Goal: Transaction & Acquisition: Purchase product/service

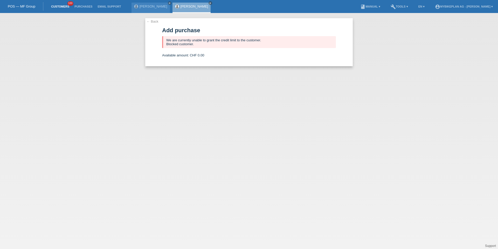
click at [59, 6] on link "Customers" at bounding box center [60, 6] width 23 height 3
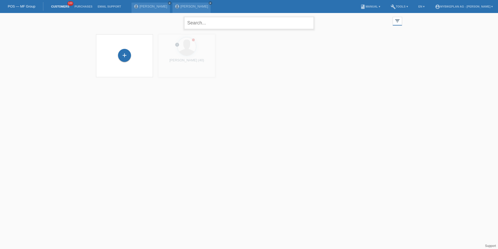
click at [204, 21] on input "text" at bounding box center [249, 23] width 130 height 12
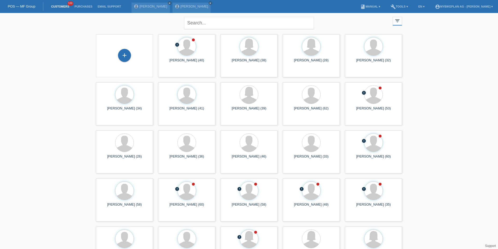
click at [64, 109] on div "close filter_list view_module Show all customers star Show stared customers lay…" at bounding box center [249, 142] width 498 height 259
click at [124, 55] on div "+" at bounding box center [124, 55] width 13 height 13
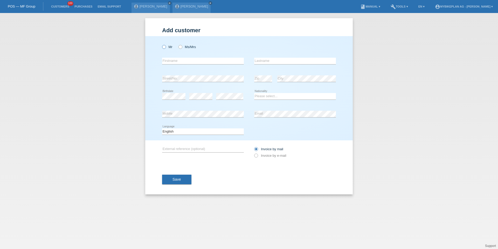
click at [161, 44] on icon at bounding box center [161, 44] width 0 height 0
click at [165, 47] on input "Mr" at bounding box center [163, 46] width 3 height 3
radio input "true"
click at [173, 68] on div "error Firstname" at bounding box center [203, 61] width 82 height 18
click at [173, 64] on icon at bounding box center [203, 64] width 82 height 0
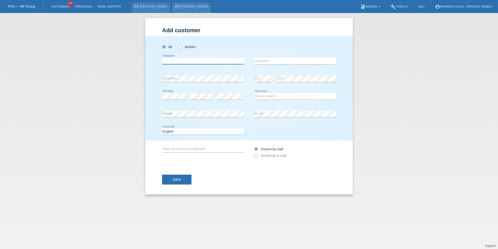
click at [174, 61] on input "text" at bounding box center [203, 61] width 82 height 6
type input "Nico"
type input "Schenk"
select select "DE"
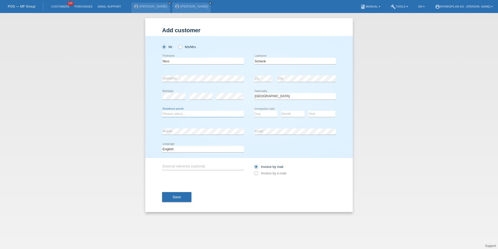
select select "C"
click at [49, 123] on div "Add customer Add customer Add customer Mr Ms/Mrs Nico" at bounding box center [249, 131] width 498 height 236
click at [189, 112] on select "Please select... C B B - Refugee status Other" at bounding box center [203, 114] width 82 height 6
select select "31"
select select "03"
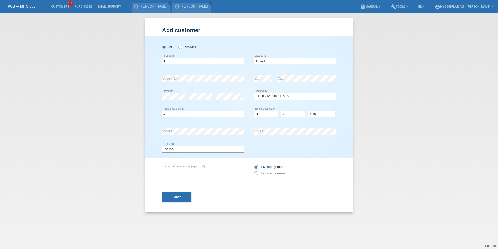
select select "2016"
click at [180, 148] on select "Deutsch Français Italiano English" at bounding box center [203, 149] width 82 height 6
select select "de"
click at [265, 173] on label "Invoice by e-mail" at bounding box center [270, 173] width 32 height 4
click at [258, 173] on input "Invoice by e-mail" at bounding box center [255, 174] width 3 height 6
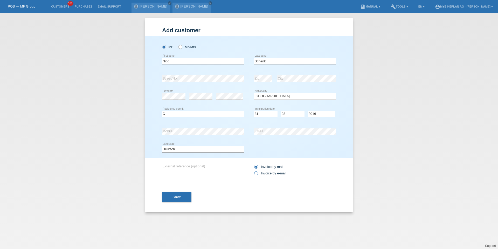
radio input "true"
click at [177, 199] on button "Save" at bounding box center [176, 197] width 29 height 10
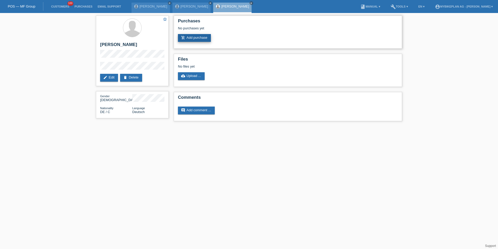
click at [196, 39] on link "add_shopping_cart Add purchase" at bounding box center [194, 38] width 33 height 8
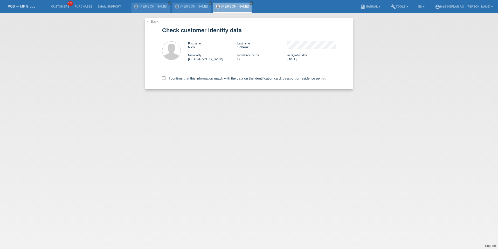
click at [189, 76] on div "I confirm, that this information match with the data on the identification card…" at bounding box center [249, 77] width 174 height 23
click at [191, 78] on label "I confirm, that this information match with the data on the identification card…" at bounding box center [244, 78] width 164 height 4
click at [166, 78] on input "I confirm, that this information match with the data on the identification card…" at bounding box center [163, 77] width 3 height 3
checkbox input "true"
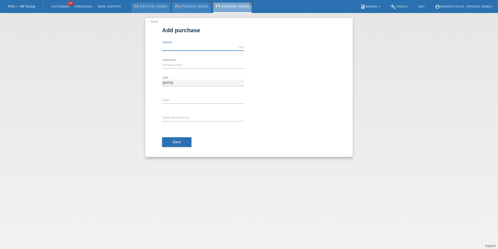
click at [185, 49] on input "text" at bounding box center [203, 47] width 82 height 6
type input "15000.00"
click at [176, 65] on select "Please select 6 instalments 12 instalments 18 instalments 24 instalments 36 ins…" at bounding box center [203, 65] width 82 height 6
select select "487"
click at [180, 118] on input "text" at bounding box center [203, 118] width 82 height 6
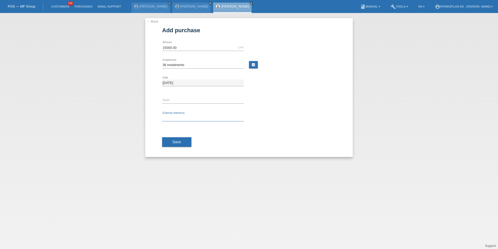
paste input "42692336507"
type input "42692336507"
click at [175, 135] on div "Save" at bounding box center [249, 142] width 174 height 30
click at [175, 142] on span "Save" at bounding box center [177, 142] width 9 height 4
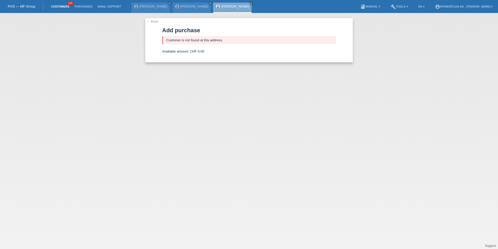
click at [61, 6] on link "Customers" at bounding box center [60, 6] width 23 height 3
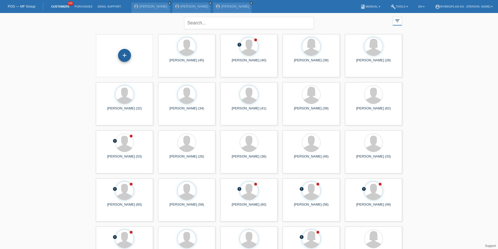
click at [120, 53] on div "+" at bounding box center [124, 55] width 13 height 13
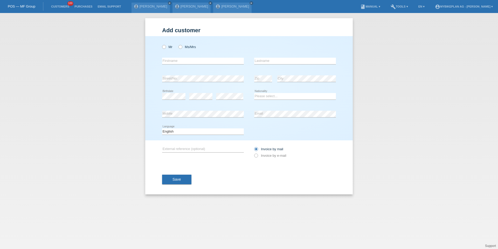
click at [167, 49] on div "Mr Ms/Mrs" at bounding box center [203, 47] width 82 height 11
click at [173, 57] on div "error Firstname" at bounding box center [203, 61] width 82 height 18
click at [173, 59] on input "text" at bounding box center [203, 61] width 82 height 6
type input "[PERSON_NAME]"
type input "[GEOGRAPHIC_DATA]"
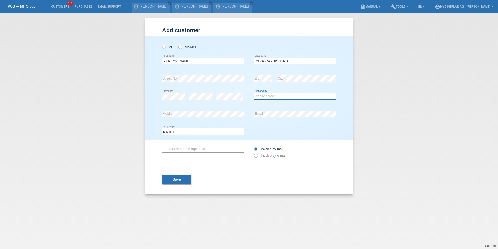
select select "CH"
click at [180, 132] on select "Deutsch Français Italiano English" at bounding box center [203, 131] width 82 height 6
select select "fr"
click at [260, 156] on label "Invoice by e-mail" at bounding box center [270, 155] width 32 height 4
click at [258, 156] on input "Invoice by e-mail" at bounding box center [255, 156] width 3 height 6
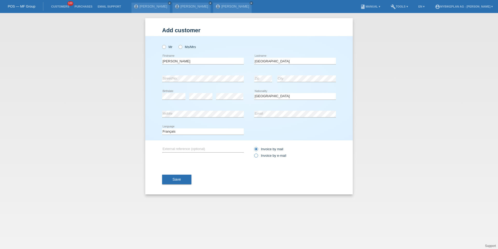
radio input "true"
click at [185, 173] on div "Save" at bounding box center [249, 179] width 174 height 30
click at [182, 179] on button "Save" at bounding box center [176, 179] width 29 height 10
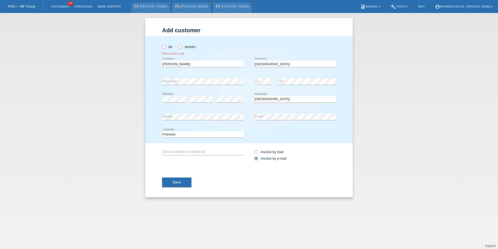
click at [166, 48] on label "Mr" at bounding box center [167, 47] width 10 height 4
click at [166, 48] on input "Mr" at bounding box center [163, 46] width 3 height 3
radio input "true"
click at [169, 183] on button "Save" at bounding box center [176, 182] width 29 height 10
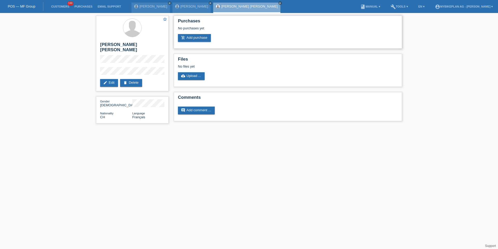
click at [202, 43] on div "Purchases No purchases yet add_shopping_cart Add purchase" at bounding box center [288, 32] width 228 height 33
click at [200, 39] on link "add_shopping_cart Add purchase" at bounding box center [194, 38] width 33 height 8
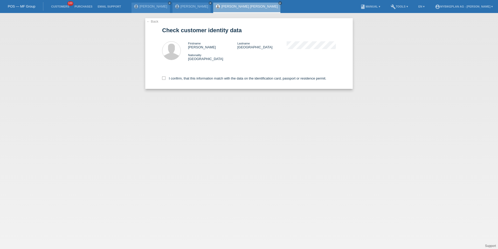
click at [188, 83] on div "I confirm, that this information match with the data on the identification card…" at bounding box center [249, 77] width 174 height 23
click at [188, 80] on div "I confirm, that this information match with the data on the identification card…" at bounding box center [249, 77] width 174 height 23
click at [189, 78] on label "I confirm, that this information match with the data on the identification card…" at bounding box center [244, 78] width 164 height 4
click at [166, 78] on input "I confirm, that this information match with the data on the identification card…" at bounding box center [163, 77] width 3 height 3
checkbox input "true"
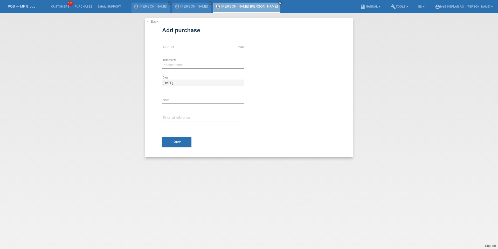
click at [194, 51] on div "CHF error Amount" at bounding box center [203, 48] width 82 height 18
click at [198, 46] on input "text" at bounding box center [203, 47] width 82 height 6
type input "6999.00"
click at [167, 67] on select "Please select 6 instalments 12 instalments 18 instalments 24 instalments 36 ins…" at bounding box center [203, 65] width 82 height 6
select select "488"
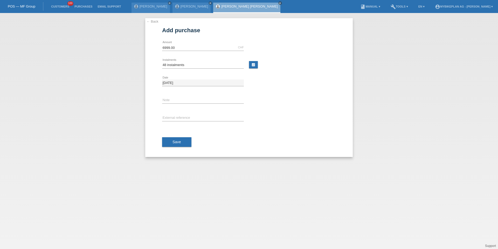
click at [183, 123] on div "error External reference" at bounding box center [203, 118] width 82 height 18
click at [178, 117] on input "text" at bounding box center [203, 118] width 82 height 6
paste input "42656553067"
type input "42656553067"
click at [175, 145] on button "Save" at bounding box center [176, 142] width 29 height 10
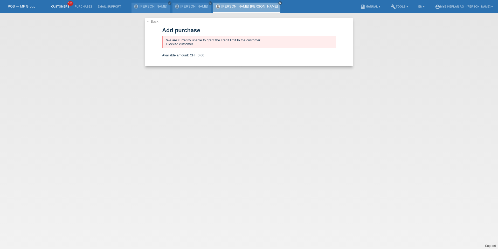
click at [58, 8] on link "Customers" at bounding box center [60, 6] width 23 height 3
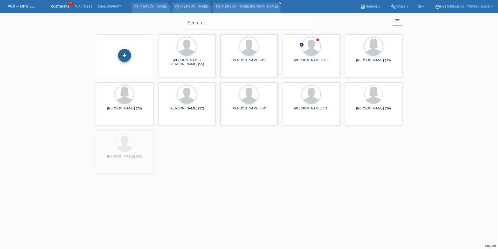
click at [125, 54] on div "+" at bounding box center [124, 55] width 13 height 13
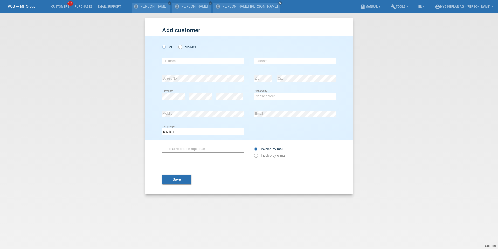
click at [162, 49] on label "Mr" at bounding box center [167, 47] width 10 height 4
click at [162, 48] on input "Mr" at bounding box center [163, 46] width 3 height 3
radio input "true"
click at [162, 48] on input "Mr" at bounding box center [163, 46] width 3 height 3
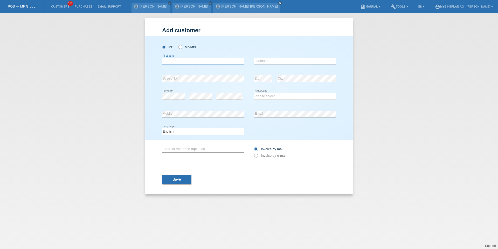
click at [171, 59] on input "text" at bounding box center [203, 61] width 82 height 6
type input "[PERSON_NAME]"
select select "CH"
click at [189, 132] on select "Deutsch Français Italiano English" at bounding box center [203, 131] width 82 height 6
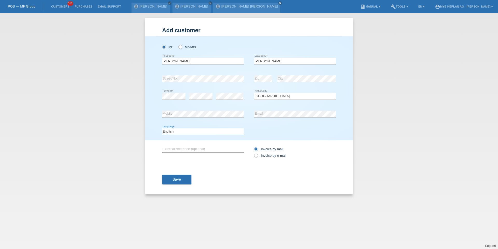
select select "de"
click at [275, 161] on div "Invoice by mail Invoice by e-mail" at bounding box center [295, 152] width 82 height 24
click at [276, 157] on div "Invoice by mail Invoice by e-mail" at bounding box center [295, 152] width 82 height 13
click at [276, 156] on label "Invoice by e-mail" at bounding box center [270, 155] width 32 height 4
click at [258, 156] on input "Invoice by e-mail" at bounding box center [255, 156] width 3 height 6
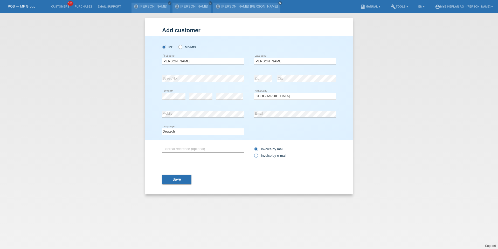
radio input "true"
click at [188, 180] on button "Save" at bounding box center [176, 179] width 29 height 10
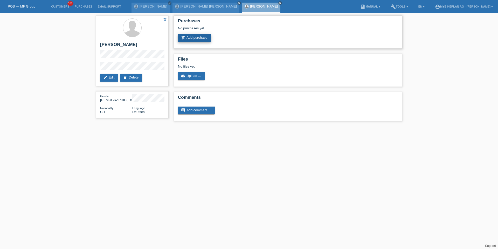
click at [197, 39] on link "add_shopping_cart Add purchase" at bounding box center [194, 38] width 33 height 8
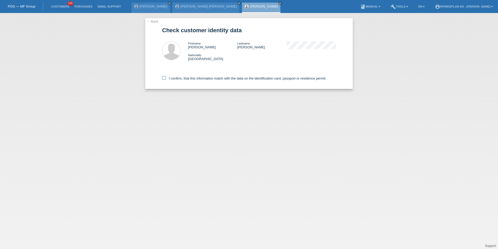
click at [187, 80] on label "I confirm, that this information match with the data on the identification card…" at bounding box center [244, 78] width 164 height 4
click at [166, 80] on input "I confirm, that this information match with the data on the identification card…" at bounding box center [163, 77] width 3 height 3
checkbox input "true"
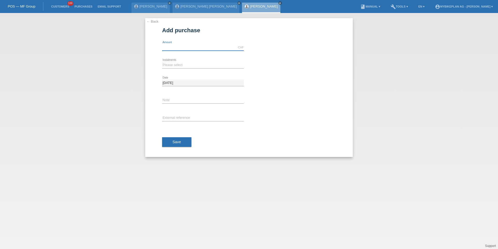
click at [195, 47] on input "text" at bounding box center [203, 47] width 82 height 6
type input "2999.00"
click at [179, 60] on div "Please select 6 instalments 12 instalments 18 instalments 24 instalments 36 ins…" at bounding box center [203, 65] width 82 height 18
click at [178, 64] on select "Please select 6 instalments 12 instalments 18 instalments 24 instalments 36 ins…" at bounding box center [203, 65] width 82 height 6
select select "487"
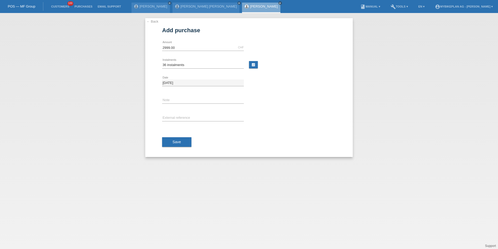
click at [180, 112] on div "error External reference" at bounding box center [203, 118] width 82 height 18
click at [181, 121] on input "text" at bounding box center [203, 118] width 82 height 6
paste input "42663227932"
type input "42663227932"
click at [175, 147] on div "Save" at bounding box center [249, 142] width 174 height 30
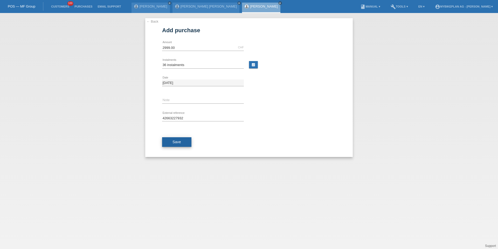
click at [175, 144] on button "Save" at bounding box center [176, 142] width 29 height 10
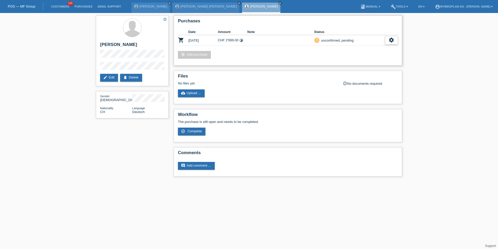
click at [392, 40] on icon "settings" at bounding box center [392, 40] width 6 height 6
click at [381, 47] on div "fullscreen Show" at bounding box center [358, 49] width 78 height 8
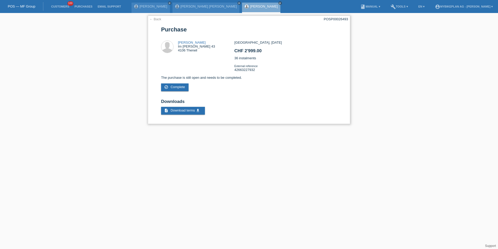
click at [345, 18] on div "POSP00026493" at bounding box center [336, 19] width 24 height 4
copy div "POSP00026493"
click at [58, 3] on li "Customers 100" at bounding box center [60, 6] width 23 height 13
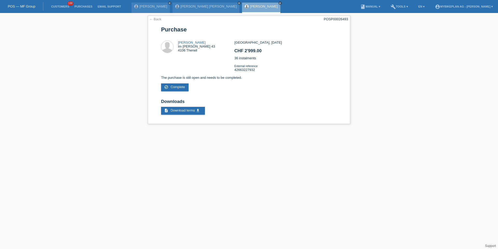
click at [60, 8] on li "Customers 100" at bounding box center [60, 6] width 23 height 13
click at [60, 5] on link "Customers" at bounding box center [60, 6] width 23 height 3
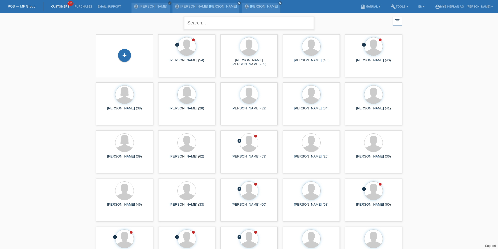
click at [193, 22] on input "text" at bounding box center [249, 23] width 130 height 12
type input "djuric"
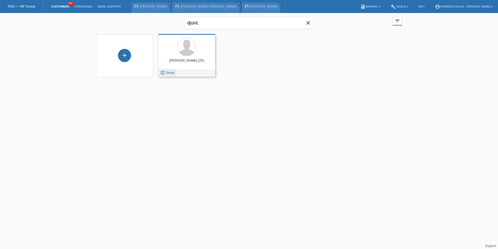
click at [167, 74] on span "Show" at bounding box center [170, 73] width 9 height 4
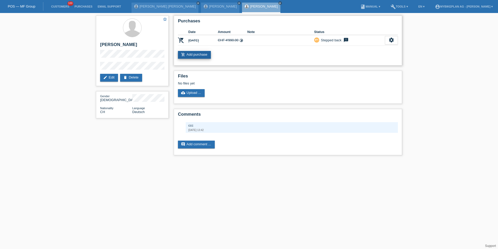
click at [192, 53] on link "add_shopping_cart Add purchase" at bounding box center [194, 55] width 33 height 8
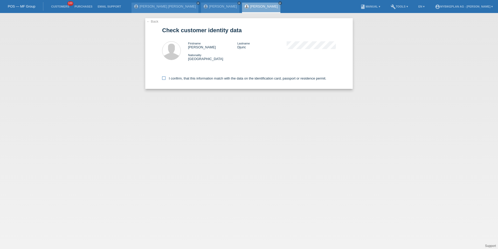
click at [179, 79] on label "I confirm, that this information match with the data on the identification card…" at bounding box center [244, 78] width 164 height 4
click at [166, 79] on input "I confirm, that this information match with the data on the identification card…" at bounding box center [163, 77] width 3 height 3
checkbox input "true"
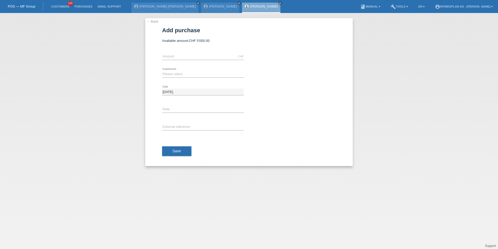
click at [186, 50] on div "CHF error Amount" at bounding box center [203, 57] width 82 height 18
click at [187, 55] on input "text" at bounding box center [203, 56] width 82 height 6
type input "4799.00"
click at [170, 75] on select "Please select 6 instalments 12 instalments 18 instalments 24 instalments 36 ins…" at bounding box center [203, 74] width 82 height 6
select select "487"
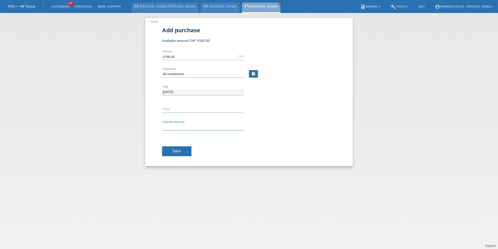
click at [176, 126] on input "text" at bounding box center [203, 127] width 82 height 6
paste input "42674693123"
type input "42674693123"
click at [174, 154] on button "Save" at bounding box center [176, 151] width 29 height 10
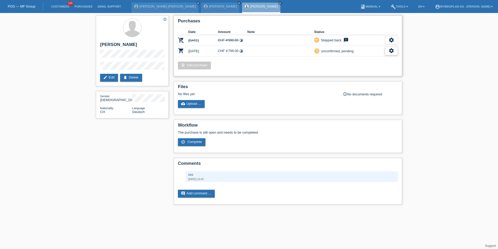
click at [393, 52] on icon "settings" at bounding box center [392, 51] width 6 height 6
click at [360, 61] on div "fullscreen Show" at bounding box center [358, 60] width 78 height 8
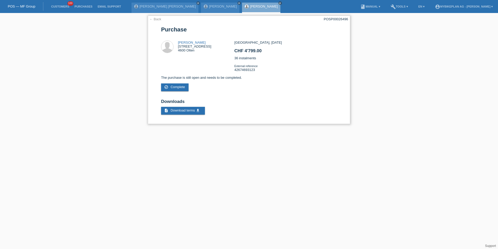
click at [335, 19] on div "POSP00026496" at bounding box center [336, 19] width 24 height 4
copy div "POSP00026496"
